Goal: Task Accomplishment & Management: Complete application form

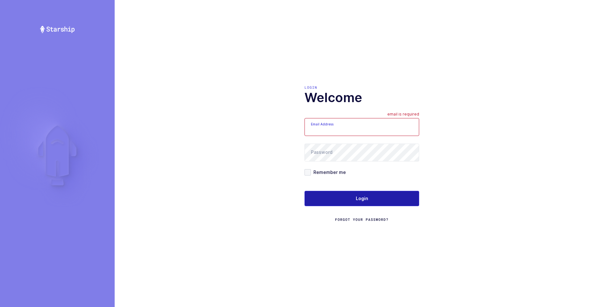
type input "ezra@janustrade.com"
click at [363, 195] on span "Login" at bounding box center [362, 198] width 12 height 6
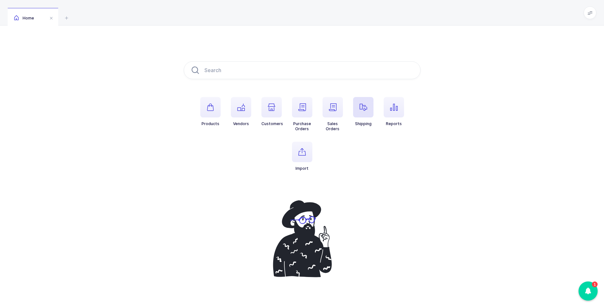
click at [366, 107] on icon "button" at bounding box center [364, 107] width 8 height 8
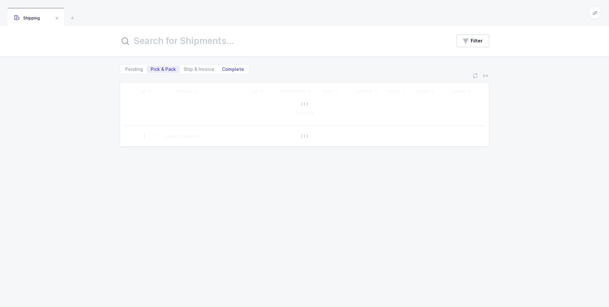
click at [236, 71] on span "Complete" at bounding box center [233, 69] width 22 height 4
click at [222, 69] on input "Complete" at bounding box center [220, 67] width 4 height 4
radio input "true"
radio input "false"
click at [198, 41] on input "text" at bounding box center [282, 40] width 324 height 15
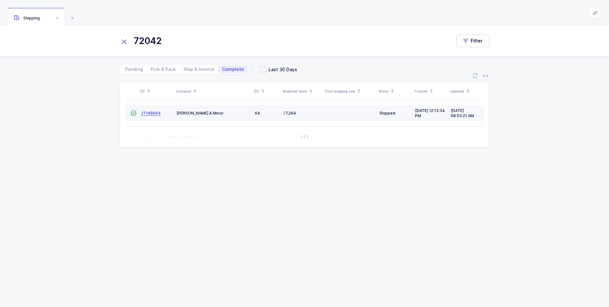
type input "72042"
click at [149, 111] on span "JT108964" at bounding box center [151, 113] width 20 height 5
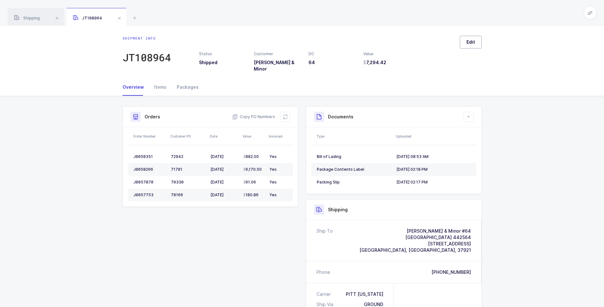
click at [472, 42] on span "Edit" at bounding box center [471, 42] width 9 height 6
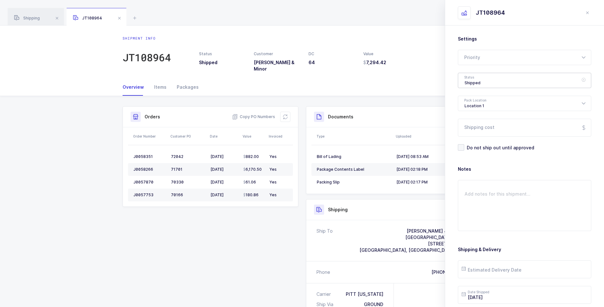
click at [481, 81] on div "Shipped" at bounding box center [525, 80] width 134 height 15
click at [476, 139] on span "Delivered" at bounding box center [475, 138] width 21 height 5
type input "Delivered"
click at [480, 129] on input "Shipping cost" at bounding box center [525, 128] width 134 height 18
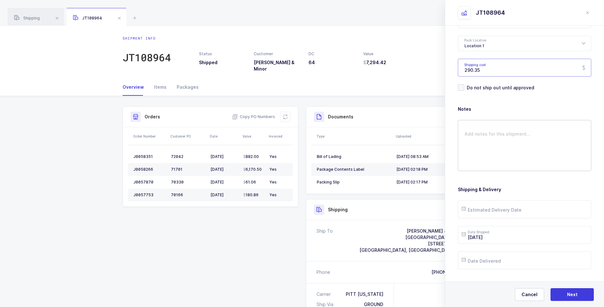
scroll to position [73, 0]
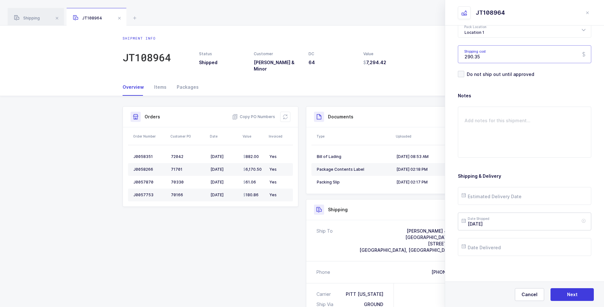
type input "290.35"
click at [506, 224] on input "2025-08-25" at bounding box center [525, 221] width 134 height 18
click at [535, 174] on span "22" at bounding box center [536, 173] width 8 height 8
type input "2025-08-22"
click at [507, 194] on input "text" at bounding box center [525, 196] width 134 height 18
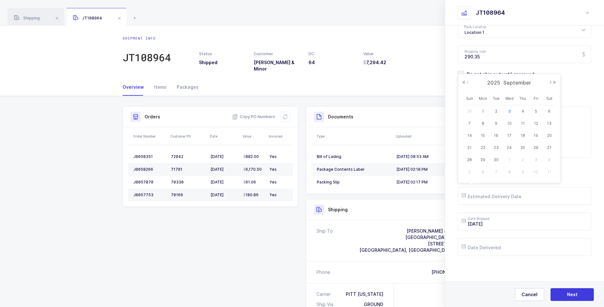
click at [466, 81] on button "Previous Month" at bounding box center [468, 82] width 4 height 4
click at [525, 162] on span "28" at bounding box center [523, 160] width 8 height 8
type input "2025-08-28"
click at [499, 243] on input "text" at bounding box center [525, 247] width 134 height 18
drag, startPoint x: 469, startPoint y: 134, endPoint x: 472, endPoint y: 139, distance: 5.9
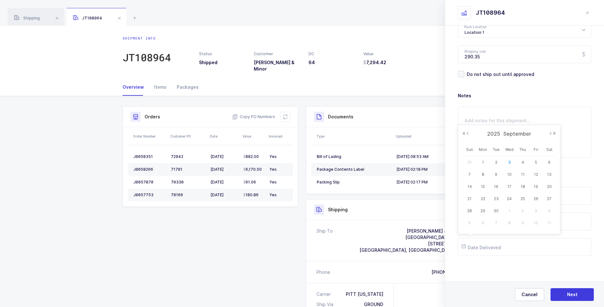
click at [469, 135] on div "2025 September" at bounding box center [509, 134] width 94 height 10
click at [469, 133] on button "Previous Month" at bounding box center [468, 133] width 4 height 4
click at [524, 208] on span "28" at bounding box center [523, 211] width 8 height 8
type input "2025-08-28"
click at [571, 295] on span "Next" at bounding box center [573, 294] width 11 height 6
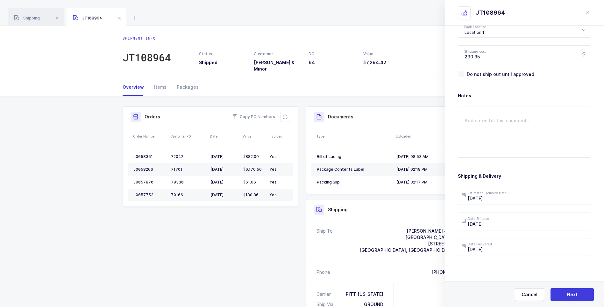
scroll to position [0, 0]
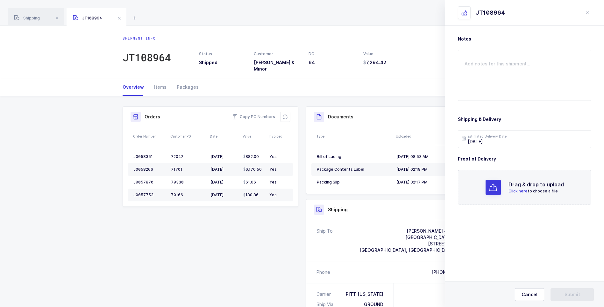
click at [511, 192] on span "Click here" at bounding box center [518, 190] width 19 height 5
click at [563, 292] on button "Submit" at bounding box center [572, 294] width 43 height 13
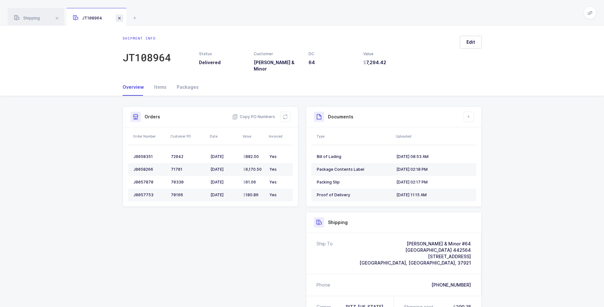
click at [121, 20] on span at bounding box center [120, 18] width 8 height 8
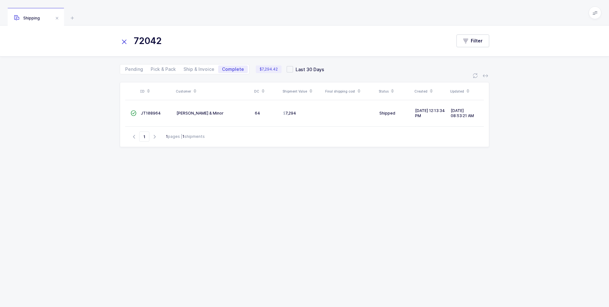
click at [125, 41] on icon at bounding box center [124, 41] width 9 height 9
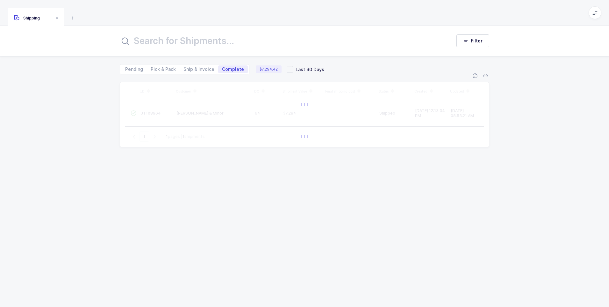
click at [131, 41] on input "text" at bounding box center [282, 40] width 324 height 15
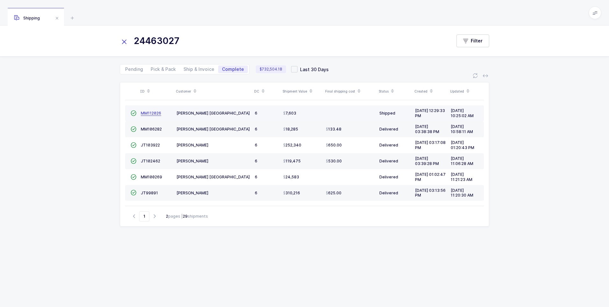
type input "24463027"
click at [150, 113] on span "MM112026" at bounding box center [151, 113] width 20 height 5
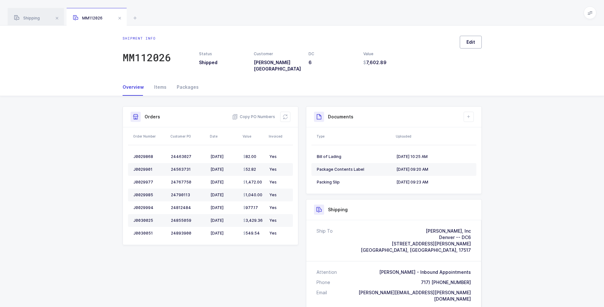
click at [469, 44] on span "Edit" at bounding box center [471, 42] width 9 height 6
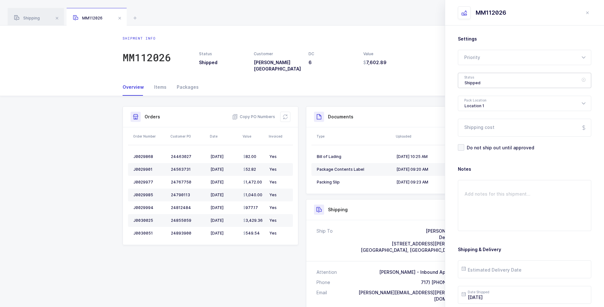
click at [481, 79] on div "Shipped" at bounding box center [525, 80] width 134 height 15
click at [478, 138] on span "Delivered" at bounding box center [475, 138] width 21 height 5
type input "Delivered"
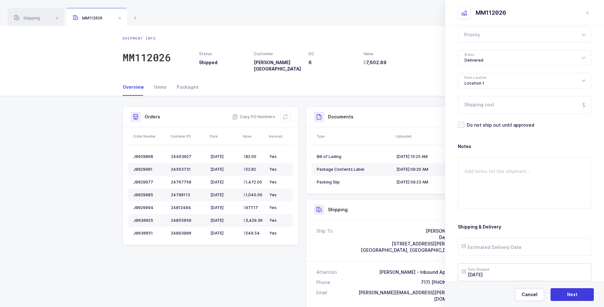
scroll to position [73, 0]
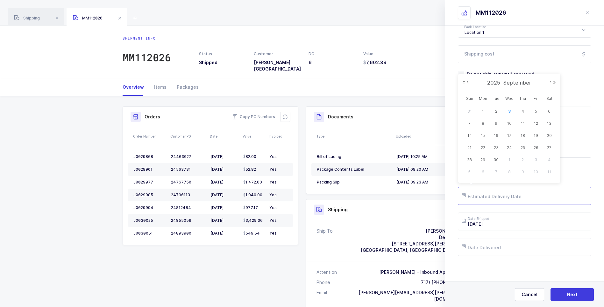
click at [496, 198] on input "text" at bounding box center [525, 196] width 134 height 18
drag, startPoint x: 497, startPoint y: 112, endPoint x: 495, endPoint y: 123, distance: 11.1
click at [497, 112] on span "2" at bounding box center [497, 111] width 8 height 8
type input "2025-09-02"
click at [496, 250] on input "text" at bounding box center [525, 247] width 134 height 18
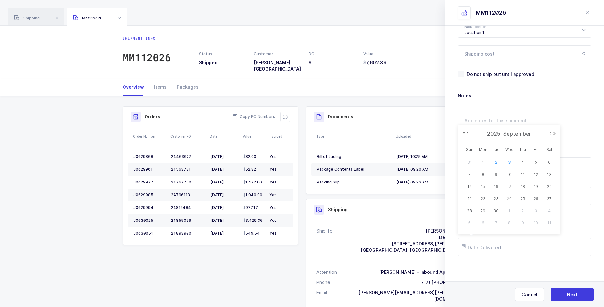
click at [497, 161] on span "2" at bounding box center [497, 162] width 8 height 8
type input "2025-09-02"
click at [570, 292] on span "Next" at bounding box center [573, 294] width 11 height 6
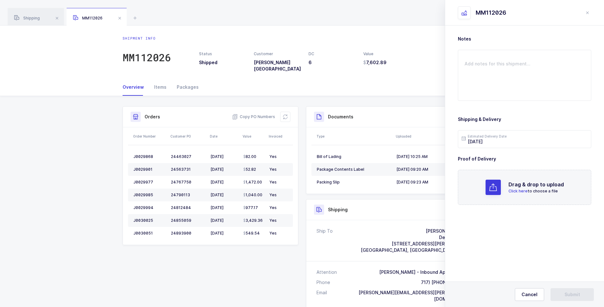
click at [519, 192] on span "Click here" at bounding box center [518, 190] width 19 height 5
click at [571, 294] on span "Submit" at bounding box center [573, 294] width 16 height 6
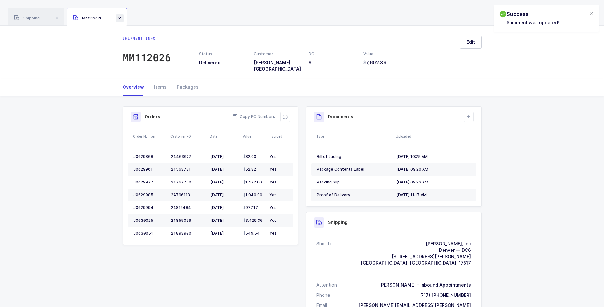
click at [120, 19] on span at bounding box center [120, 18] width 8 height 8
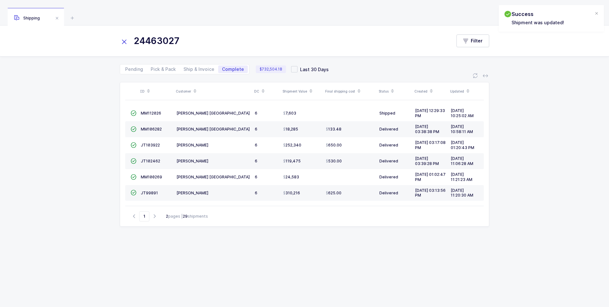
click at [124, 40] on icon at bounding box center [124, 41] width 9 height 9
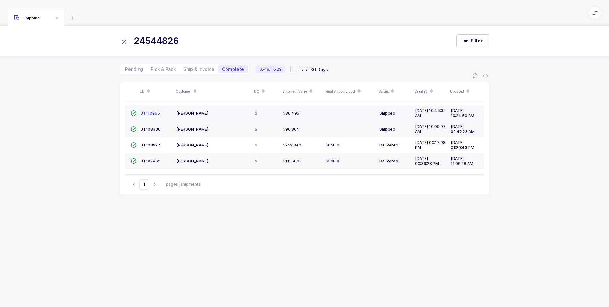
type input "24544826"
click at [149, 113] on span "JT110965" at bounding box center [150, 113] width 19 height 5
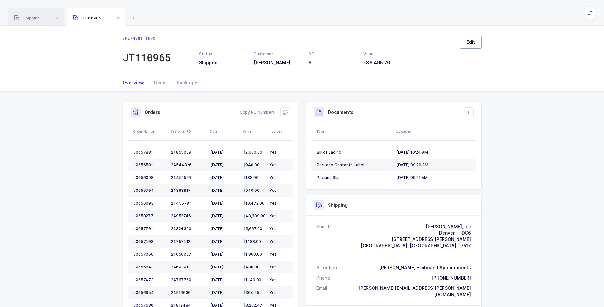
click at [472, 43] on span "Edit" at bounding box center [471, 42] width 9 height 6
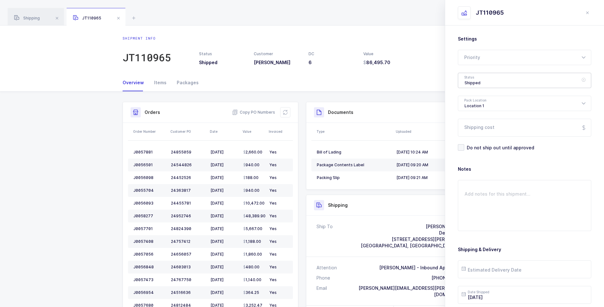
click at [481, 82] on div "Shipped" at bounding box center [525, 80] width 134 height 15
click at [478, 137] on span "Delivered" at bounding box center [475, 138] width 21 height 5
type input "Delivered"
click at [481, 131] on input "Shipping cost" at bounding box center [525, 128] width 134 height 18
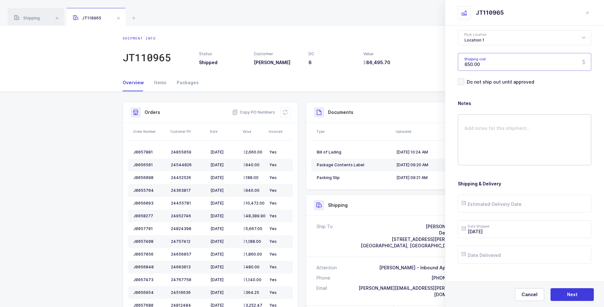
scroll to position [73, 0]
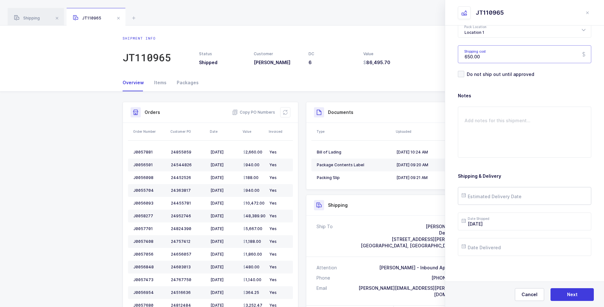
type input "650.00"
click at [490, 198] on input "text" at bounding box center [525, 196] width 134 height 18
click at [495, 110] on span "2" at bounding box center [497, 111] width 8 height 8
type input "2025-09-02"
click at [494, 249] on input "text" at bounding box center [525, 247] width 134 height 18
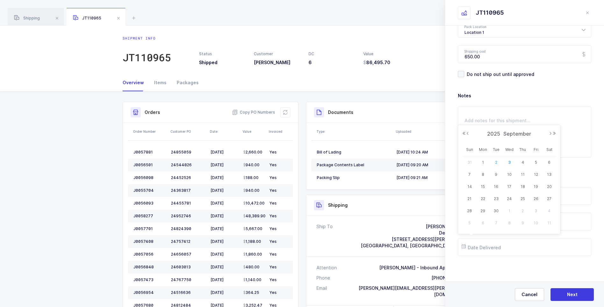
click at [495, 161] on span "2" at bounding box center [497, 162] width 8 height 8
type input "2025-09-02"
click at [571, 293] on span "Next" at bounding box center [573, 294] width 11 height 6
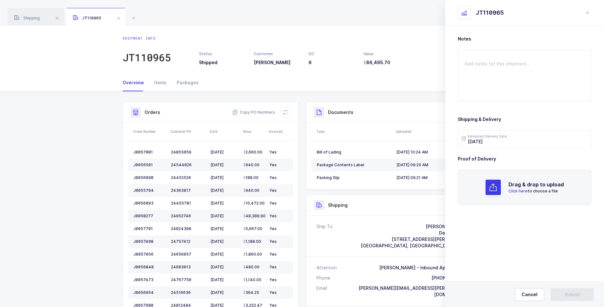
scroll to position [0, 0]
click at [516, 189] on span "Click here" at bounding box center [518, 190] width 19 height 5
click at [565, 295] on span "Submit" at bounding box center [573, 294] width 16 height 6
